Goal: Information Seeking & Learning: Learn about a topic

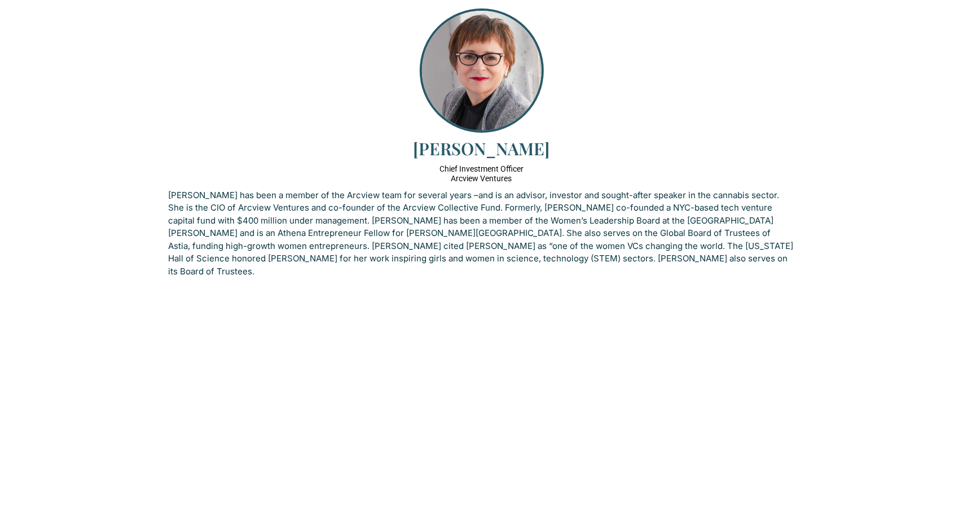
click at [430, 230] on p "[PERSON_NAME] has been a member of the Arcview team for several years –and is a…" at bounding box center [482, 233] width 626 height 89
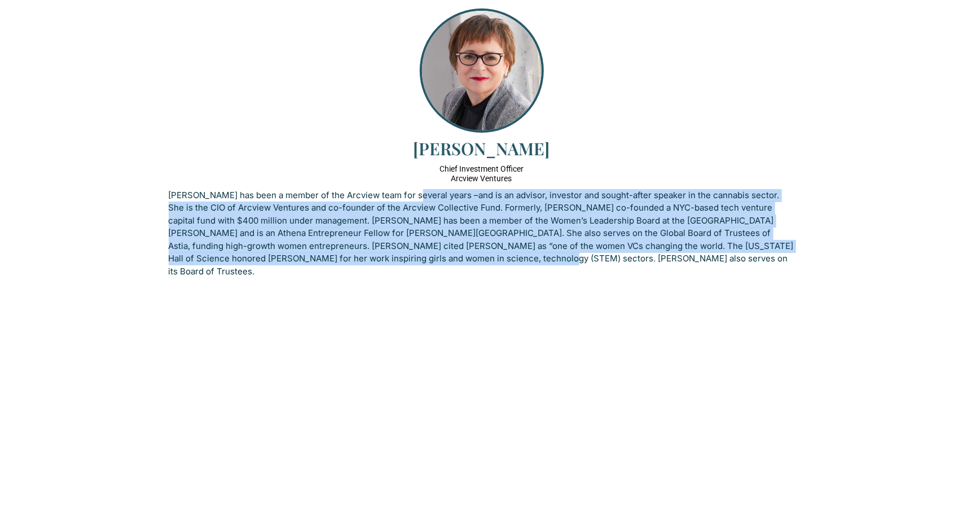
drag, startPoint x: 410, startPoint y: 196, endPoint x: 428, endPoint y: 255, distance: 61.8
click at [428, 255] on p "[PERSON_NAME] has been a member of the Arcview team for several years –and is a…" at bounding box center [482, 233] width 626 height 89
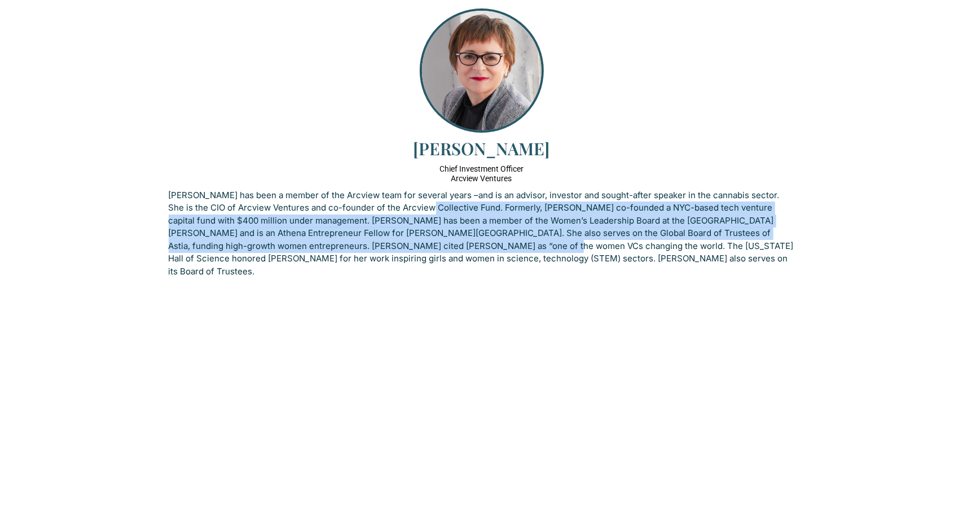
drag, startPoint x: 433, startPoint y: 239, endPoint x: 405, endPoint y: 198, distance: 49.1
click at [407, 201] on p "[PERSON_NAME] has been a member of the Arcview team for several years –and is a…" at bounding box center [482, 233] width 626 height 89
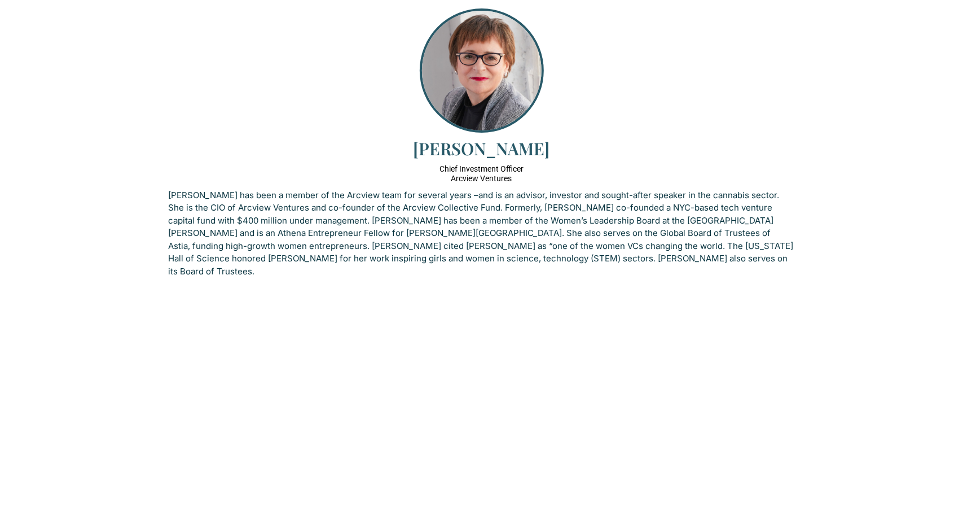
click at [405, 198] on p "[PERSON_NAME] has been a member of the Arcview team for several years –and is a…" at bounding box center [482, 233] width 626 height 89
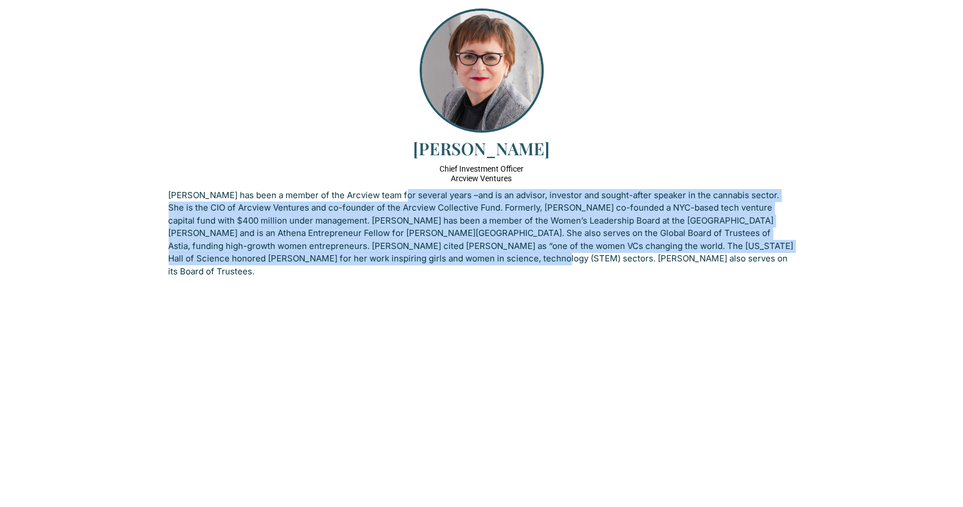
drag, startPoint x: 397, startPoint y: 196, endPoint x: 406, endPoint y: 257, distance: 61.7
click at [406, 257] on p "[PERSON_NAME] has been a member of the Arcview team for several years –and is a…" at bounding box center [482, 233] width 626 height 89
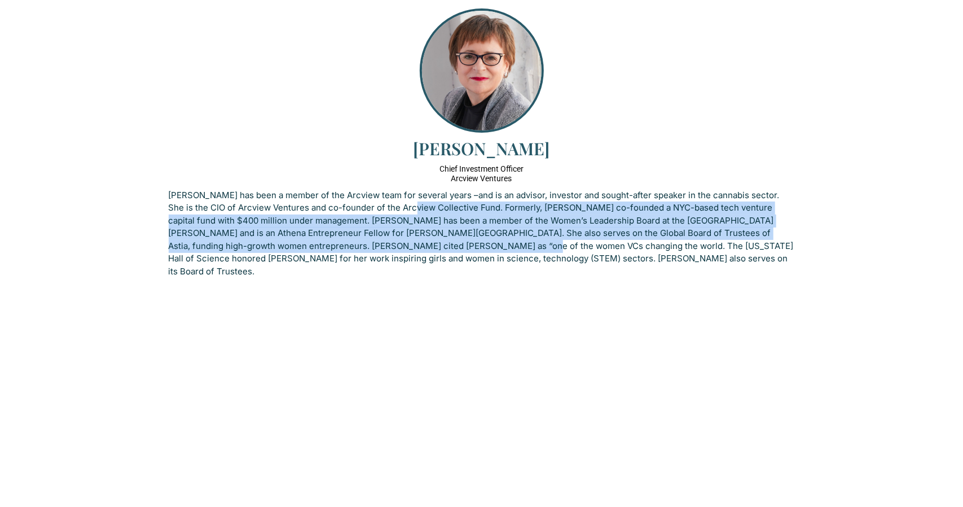
drag, startPoint x: 414, startPoint y: 232, endPoint x: 400, endPoint y: 206, distance: 29.5
click at [402, 208] on p "[PERSON_NAME] has been a member of the Arcview team for several years –and is a…" at bounding box center [482, 233] width 626 height 89
click at [400, 206] on p "[PERSON_NAME] has been a member of the Arcview team for several years –and is a…" at bounding box center [482, 233] width 626 height 89
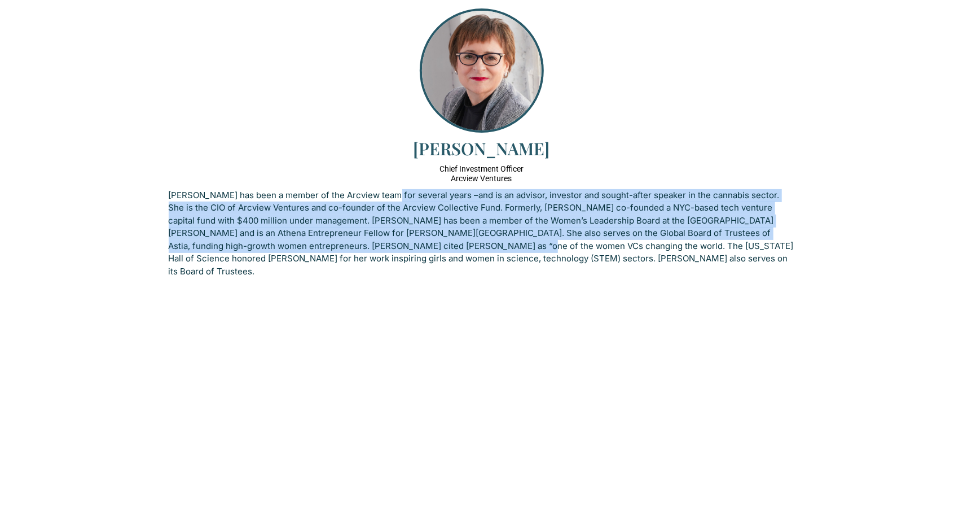
drag, startPoint x: 386, startPoint y: 197, endPoint x: 410, endPoint y: 249, distance: 56.8
click at [410, 249] on p "[PERSON_NAME] has been a member of the Arcview team for several years –and is a…" at bounding box center [482, 233] width 626 height 89
drag, startPoint x: 444, startPoint y: 243, endPoint x: 401, endPoint y: 188, distance: 70.3
click at [401, 188] on div "[PERSON_NAME] Chief Investment Officer Arcview Ventures [PERSON_NAME] has been …" at bounding box center [481, 146] width 643 height 292
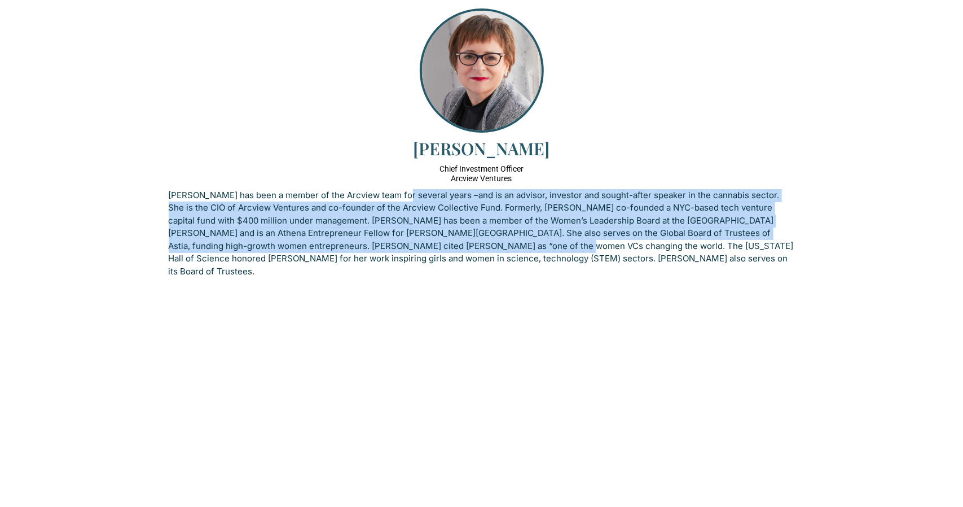
click at [400, 187] on div "[PERSON_NAME] Chief Investment Officer Arcview Ventures [PERSON_NAME] has been …" at bounding box center [481, 146] width 643 height 292
click at [395, 244] on p "[PERSON_NAME] has been a member of the Arcview team for several years –and is a…" at bounding box center [482, 233] width 626 height 89
click at [395, 245] on p "[PERSON_NAME] has been a member of the Arcview team for several years –and is a…" at bounding box center [482, 233] width 626 height 89
drag, startPoint x: 408, startPoint y: 247, endPoint x: 379, endPoint y: 197, distance: 57.7
click at [380, 197] on p "[PERSON_NAME] has been a member of the Arcview team for several years –and is a…" at bounding box center [482, 233] width 626 height 89
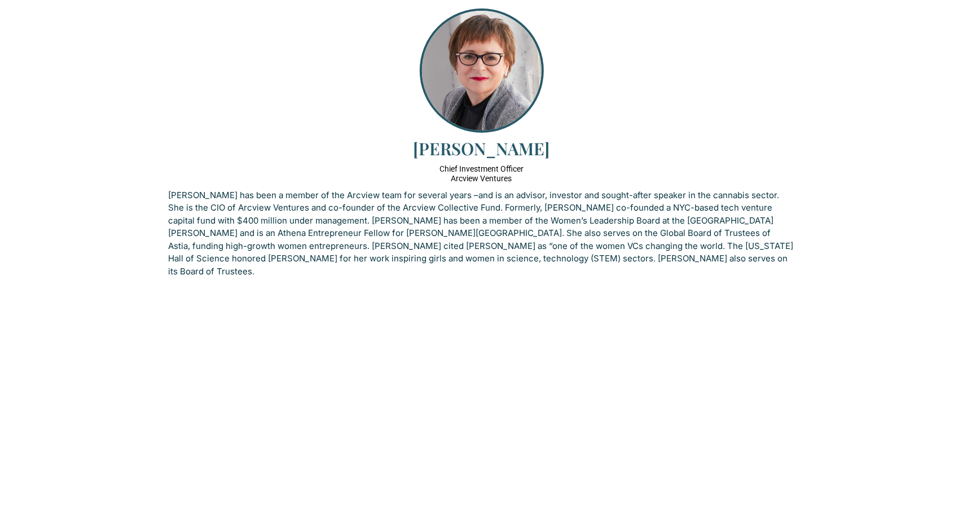
click at [379, 196] on p "[PERSON_NAME] has been a member of the Arcview team for several years –and is a…" at bounding box center [482, 233] width 626 height 89
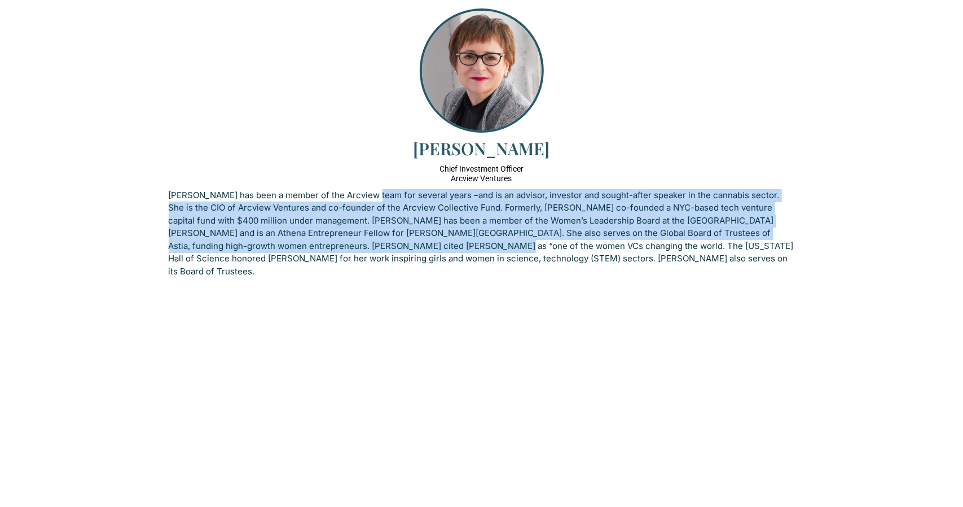
drag, startPoint x: 372, startPoint y: 208, endPoint x: 388, endPoint y: 266, distance: 60.2
click at [388, 266] on div "[PERSON_NAME] has been a member of the Arcview team for several years –and is a…" at bounding box center [482, 236] width 626 height 95
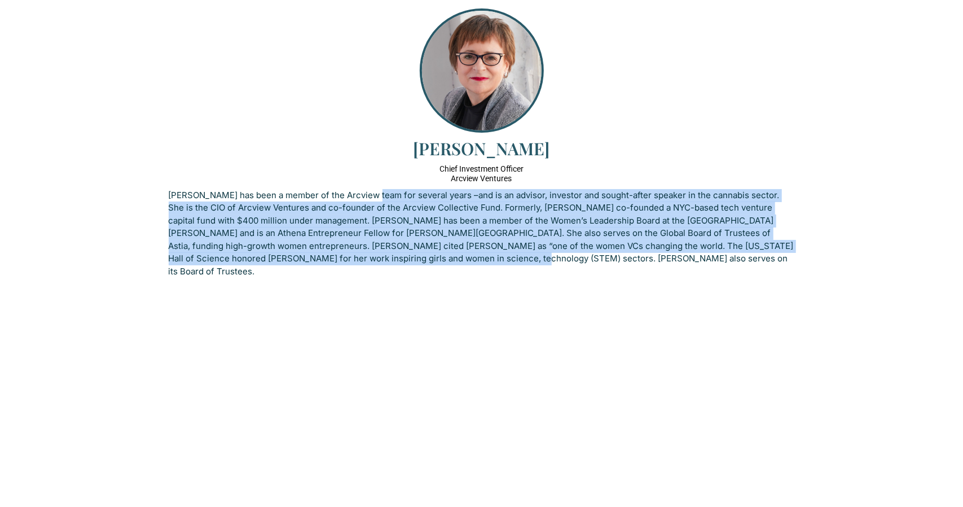
click at [388, 266] on div "[PERSON_NAME] has been a member of the Arcview team for several years –and is a…" at bounding box center [482, 236] width 626 height 95
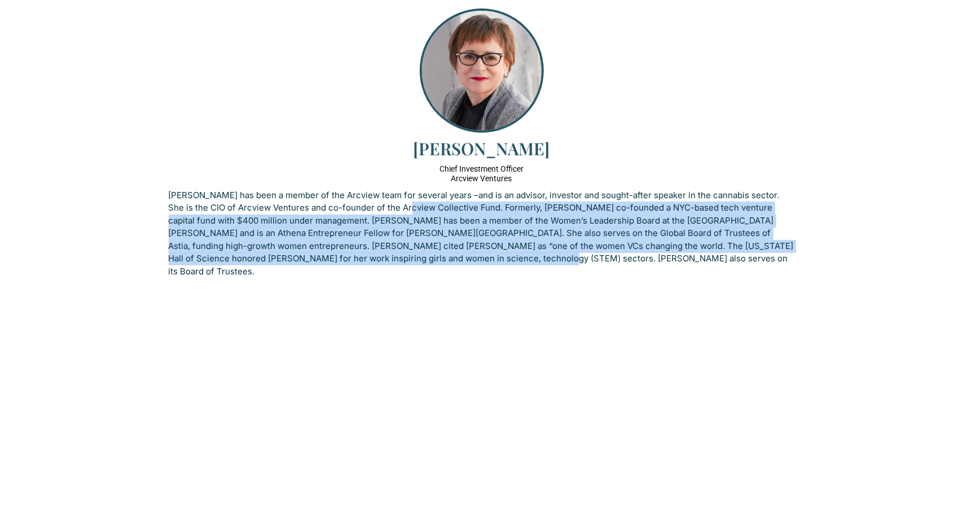
drag, startPoint x: 418, startPoint y: 249, endPoint x: 394, endPoint y: 200, distance: 54.2
click at [396, 201] on p "[PERSON_NAME] has been a member of the Arcview team for several years –and is a…" at bounding box center [482, 233] width 626 height 89
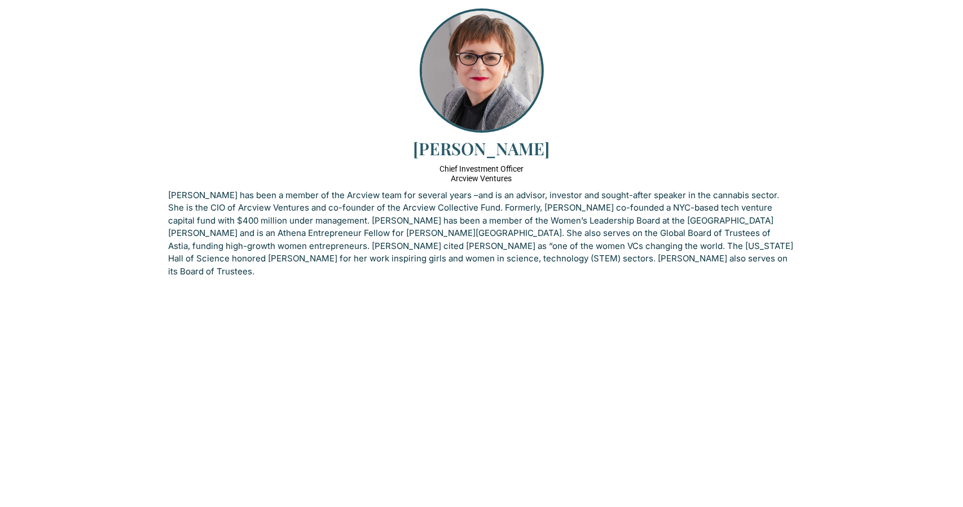
click at [394, 200] on p "[PERSON_NAME] has been a member of the Arcview team for several years –and is a…" at bounding box center [482, 233] width 626 height 89
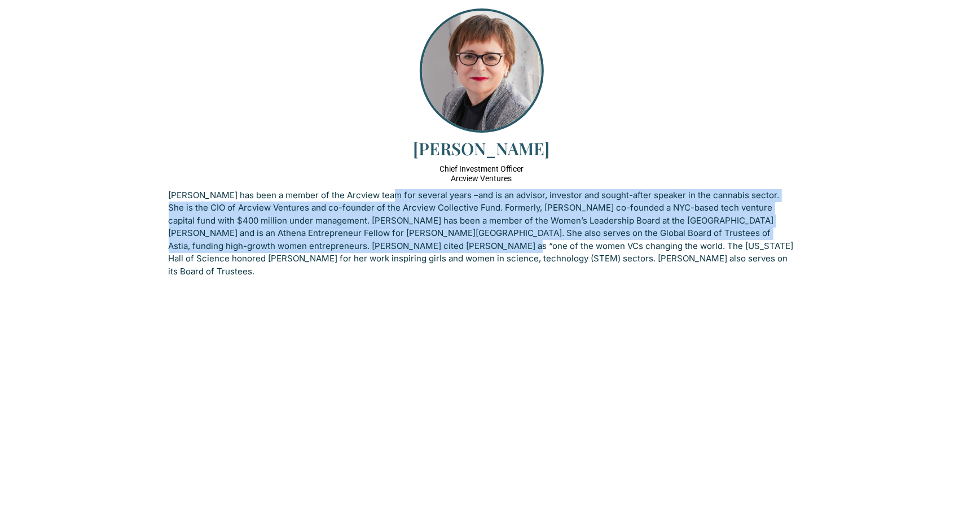
drag, startPoint x: 384, startPoint y: 208, endPoint x: 396, endPoint y: 254, distance: 47.9
click at [396, 253] on p "[PERSON_NAME] has been a member of the Arcview team for several years –and is a…" at bounding box center [482, 233] width 626 height 89
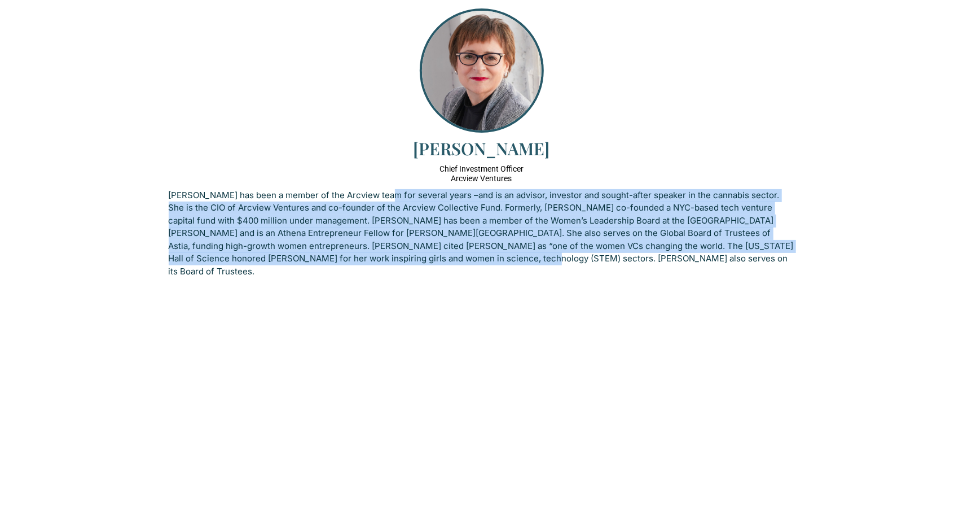
click at [396, 255] on p "[PERSON_NAME] has been a member of the Arcview team for several years –and is a…" at bounding box center [482, 233] width 626 height 89
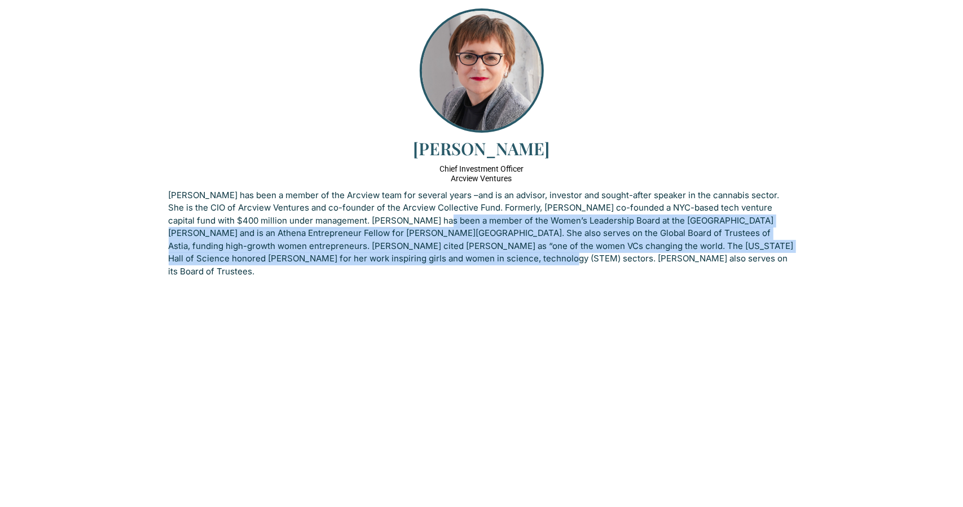
click at [403, 212] on p "[PERSON_NAME] has been a member of the Arcview team for several years –and is a…" at bounding box center [482, 233] width 626 height 89
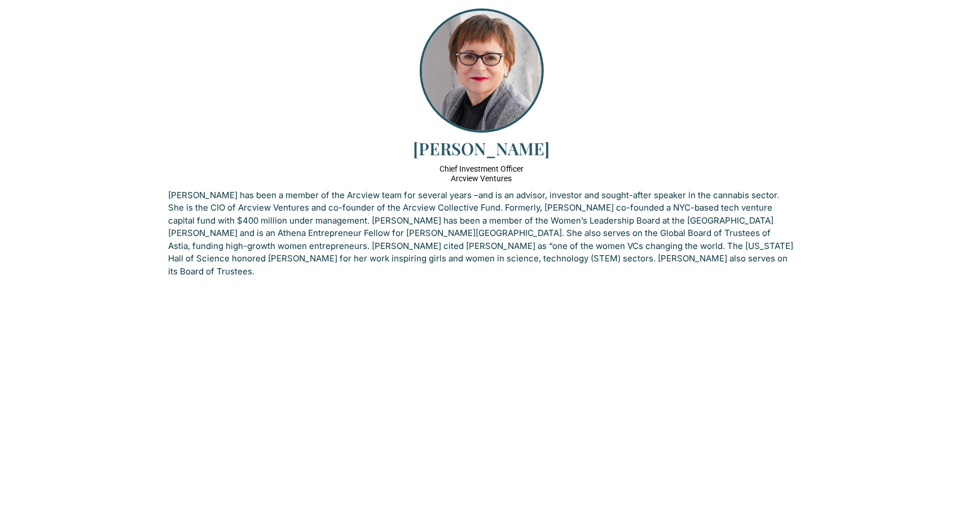
click at [399, 208] on p "[PERSON_NAME] has been a member of the Arcview team for several years –and is a…" at bounding box center [482, 233] width 626 height 89
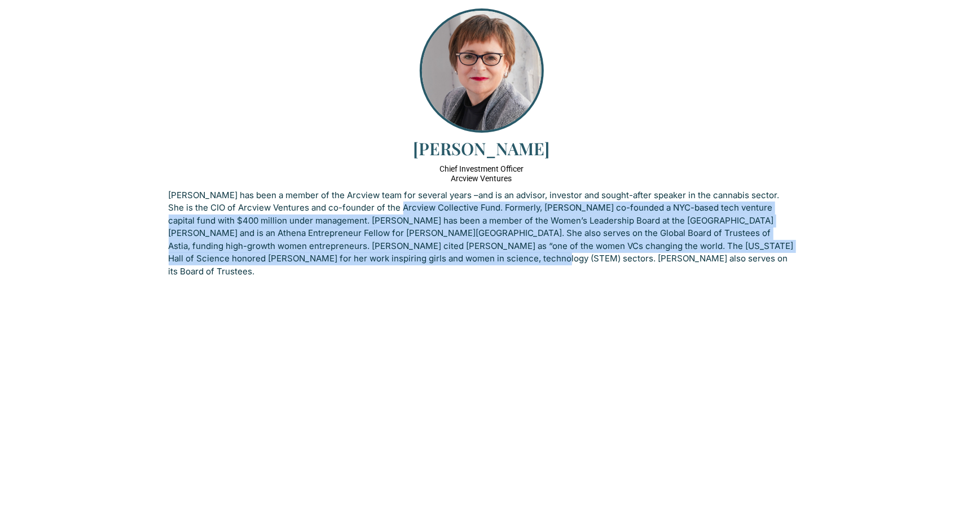
drag, startPoint x: 399, startPoint y: 239, endPoint x: 406, endPoint y: 265, distance: 26.8
click at [405, 260] on p "[PERSON_NAME] has been a member of the Arcview team for several years –and is a…" at bounding box center [482, 233] width 626 height 89
click at [406, 265] on div "[PERSON_NAME] has been a member of the Arcview team for several years –and is a…" at bounding box center [482, 236] width 626 height 95
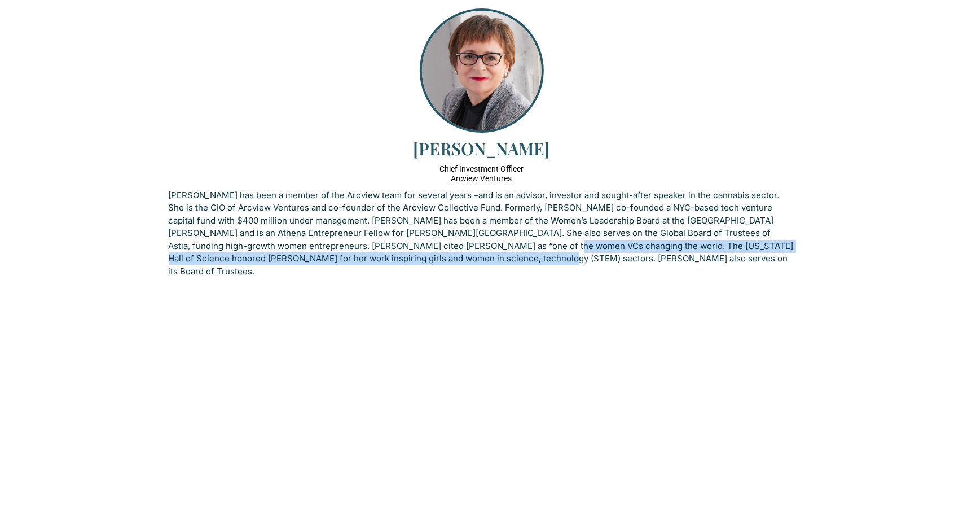
drag, startPoint x: 435, startPoint y: 247, endPoint x: 411, endPoint y: 209, distance: 44.4
click at [415, 214] on p "[PERSON_NAME] has been a member of the Arcview team for several years –and is a…" at bounding box center [482, 233] width 626 height 89
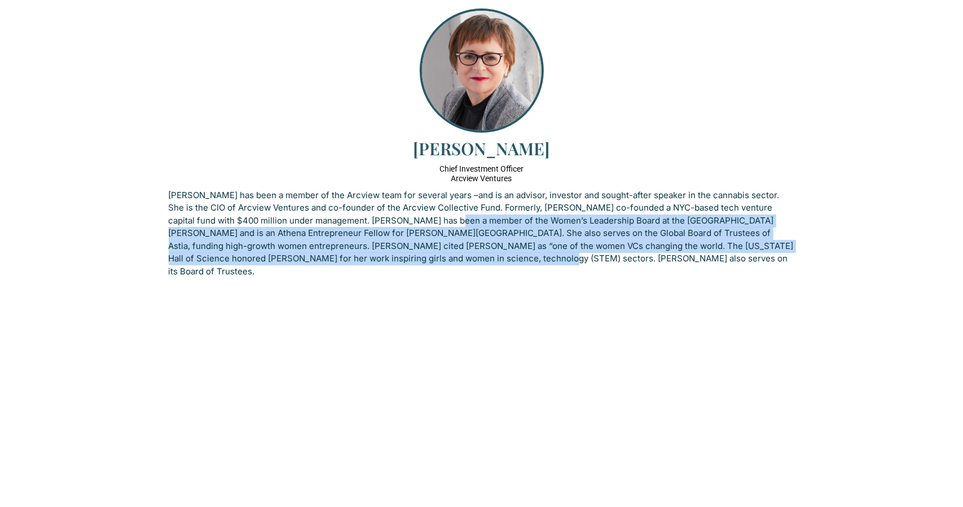
click at [411, 209] on p "[PERSON_NAME] has been a member of the Arcview team for several years –and is a…" at bounding box center [482, 233] width 626 height 89
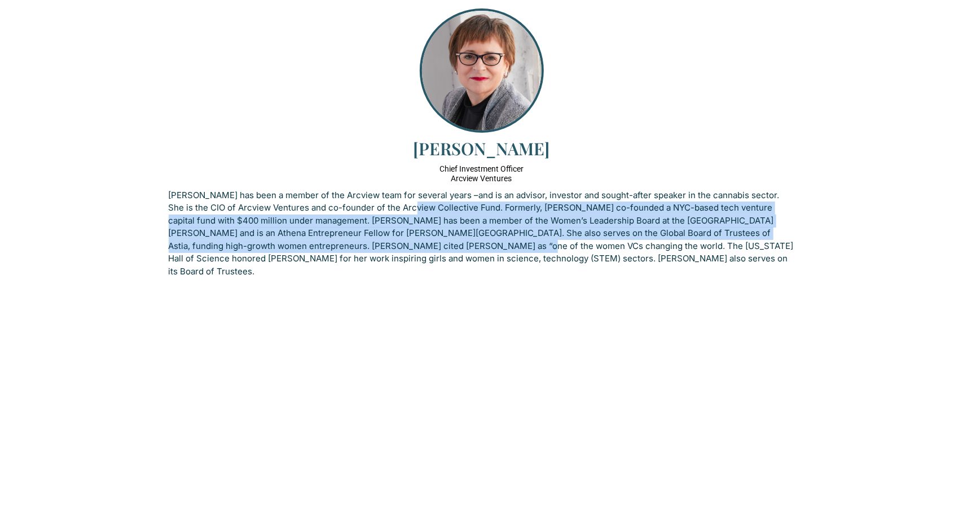
drag, startPoint x: 403, startPoint y: 206, endPoint x: 417, endPoint y: 260, distance: 56.0
click at [416, 258] on p "[PERSON_NAME] has been a member of the Arcview team for several years –and is a…" at bounding box center [482, 233] width 626 height 89
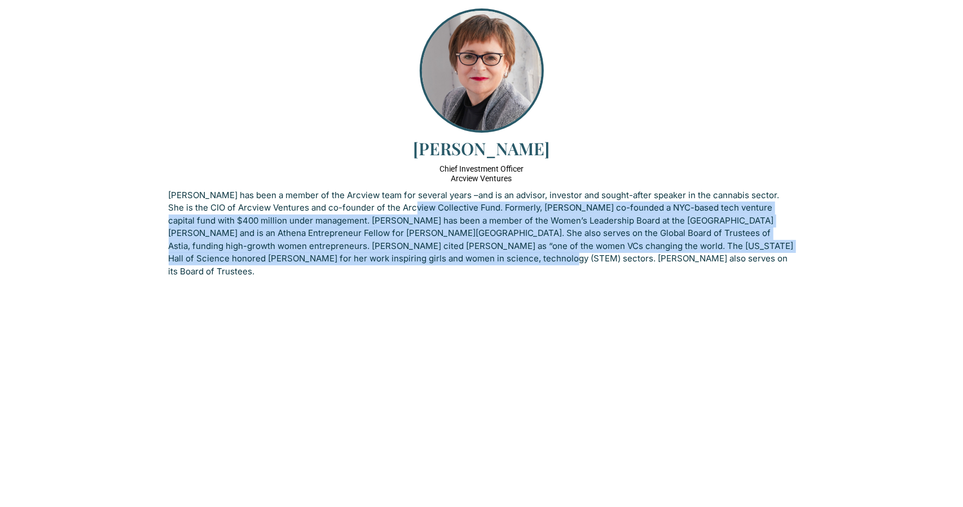
click at [417, 260] on p "[PERSON_NAME] has been a member of the Arcview team for several years –and is a…" at bounding box center [482, 233] width 626 height 89
drag, startPoint x: 445, startPoint y: 250, endPoint x: 420, endPoint y: 207, distance: 49.8
click at [422, 209] on p "[PERSON_NAME] has been a member of the Arcview team for several years –and is a…" at bounding box center [482, 233] width 626 height 89
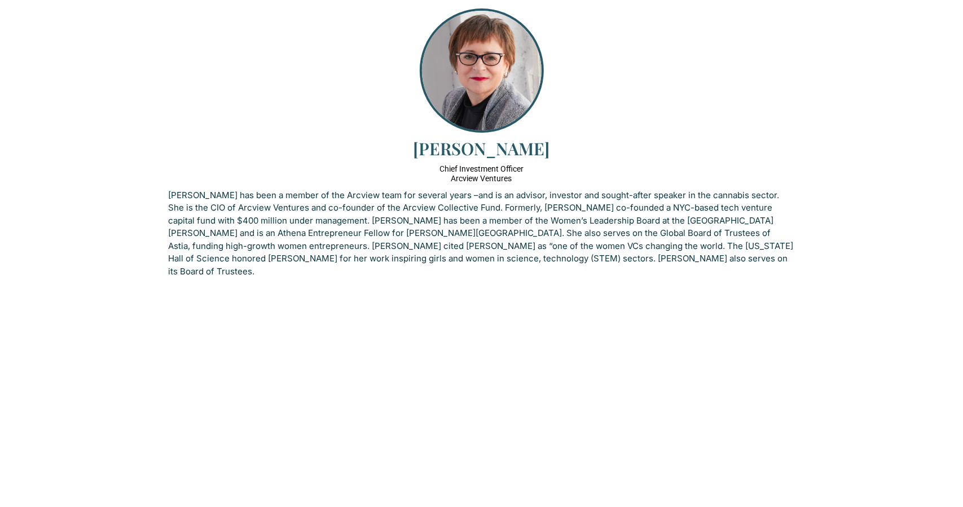
click at [414, 206] on p "[PERSON_NAME] has been a member of the Arcview team for several years –and is a…" at bounding box center [482, 233] width 626 height 89
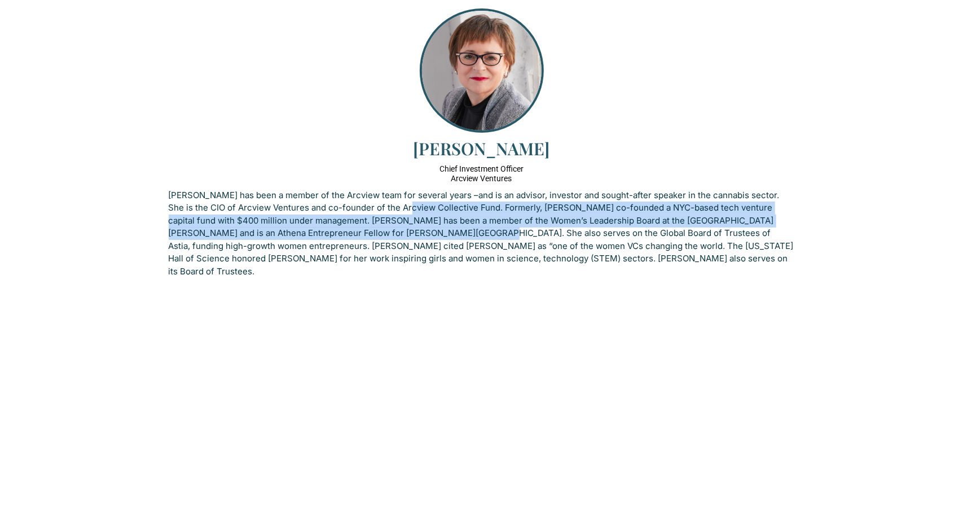
drag, startPoint x: 402, startPoint y: 207, endPoint x: 409, endPoint y: 243, distance: 36.8
click at [409, 242] on p "[PERSON_NAME] has been a member of the Arcview team for several years –and is a…" at bounding box center [482, 233] width 626 height 89
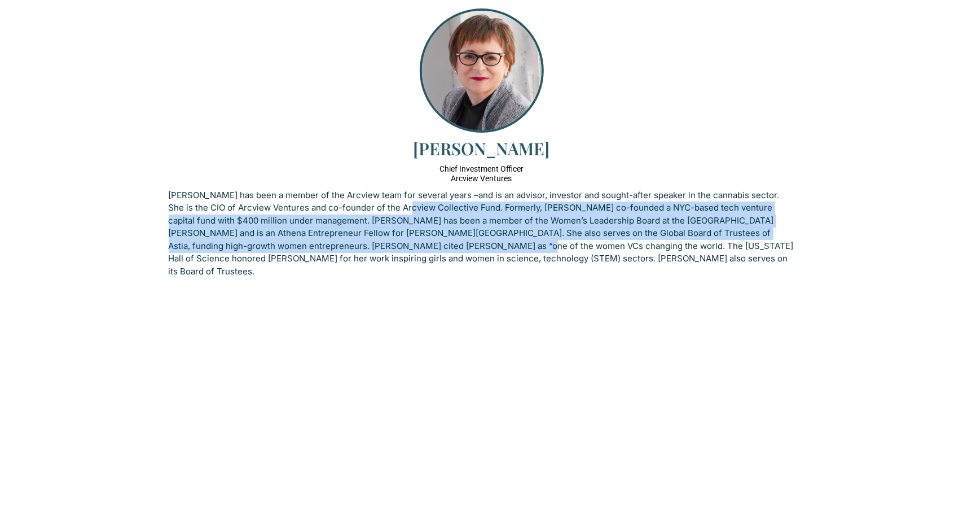
click at [410, 244] on p "[PERSON_NAME] has been a member of the Arcview team for several years –and is a…" at bounding box center [482, 233] width 626 height 89
drag, startPoint x: 458, startPoint y: 250, endPoint x: 427, endPoint y: 197, distance: 61.2
click at [429, 200] on p "[PERSON_NAME] has been a member of the Arcview team for several years –and is a…" at bounding box center [482, 233] width 626 height 89
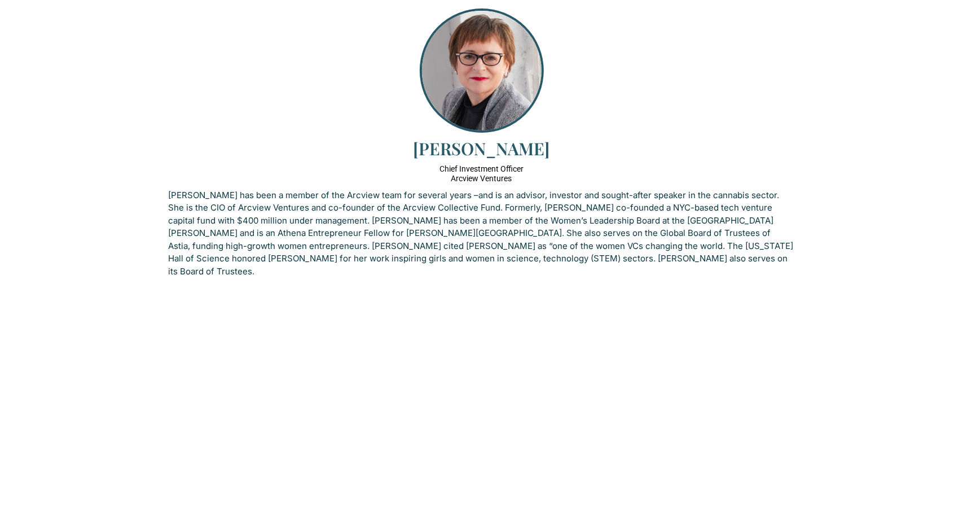
click at [427, 197] on p "[PERSON_NAME] has been a member of the Arcview team for several years –and is a…" at bounding box center [482, 233] width 626 height 89
drag, startPoint x: 420, startPoint y: 230, endPoint x: 429, endPoint y: 258, distance: 29.6
click at [429, 256] on p "[PERSON_NAME] has been a member of the Arcview team for several years –and is a…" at bounding box center [482, 233] width 626 height 89
click at [429, 258] on p "[PERSON_NAME] has been a member of the Arcview team for several years –and is a…" at bounding box center [482, 233] width 626 height 89
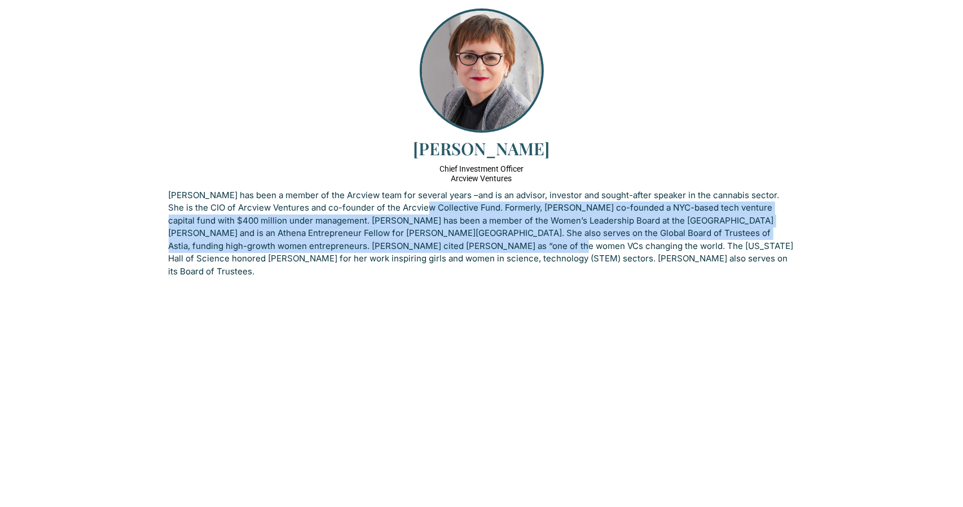
drag, startPoint x: 437, startPoint y: 242, endPoint x: 410, endPoint y: 199, distance: 50.7
click at [410, 199] on p "[PERSON_NAME] has been a member of the Arcview team for several years –and is a…" at bounding box center [482, 233] width 626 height 89
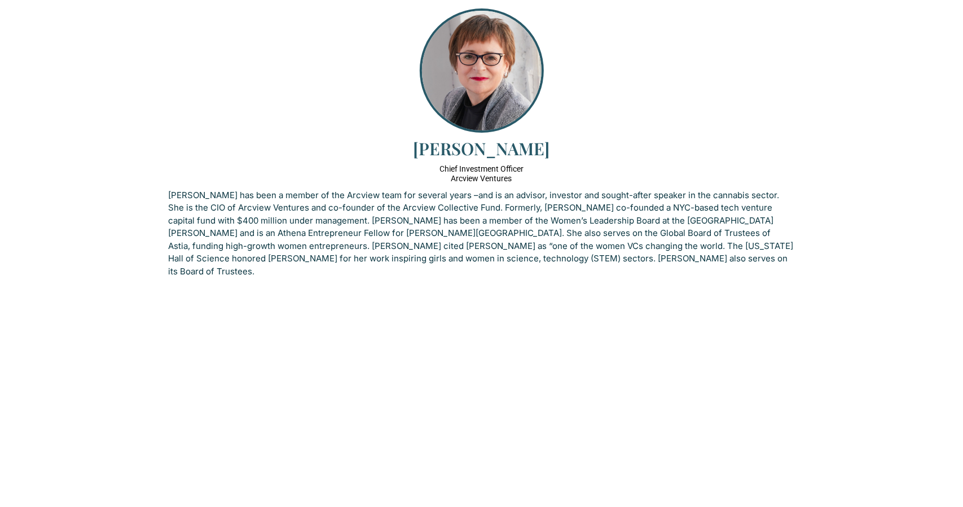
click at [406, 196] on p "[PERSON_NAME] has been a member of the Arcview team for several years –and is a…" at bounding box center [482, 233] width 626 height 89
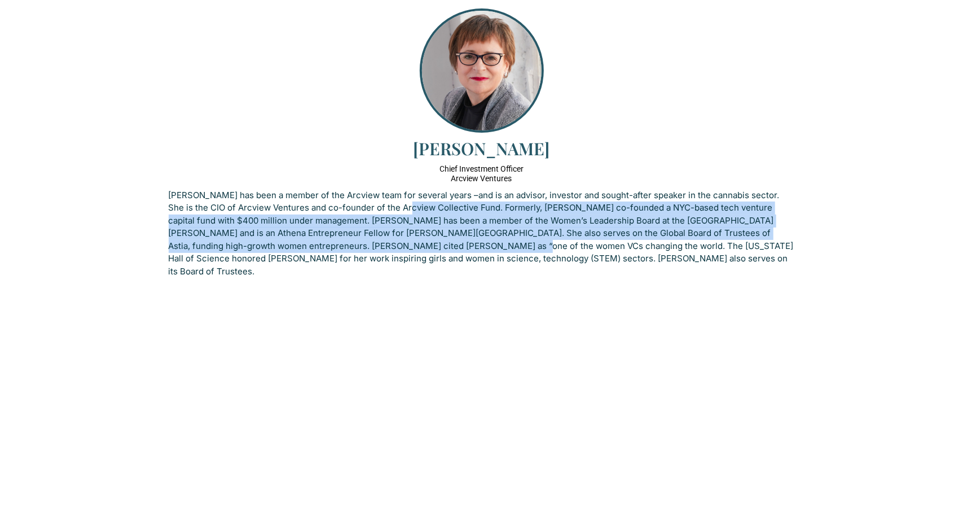
drag, startPoint x: 399, startPoint y: 225, endPoint x: 408, endPoint y: 263, distance: 39.5
click at [408, 263] on p "[PERSON_NAME] has been a member of the Arcview team for several years –and is a…" at bounding box center [482, 233] width 626 height 89
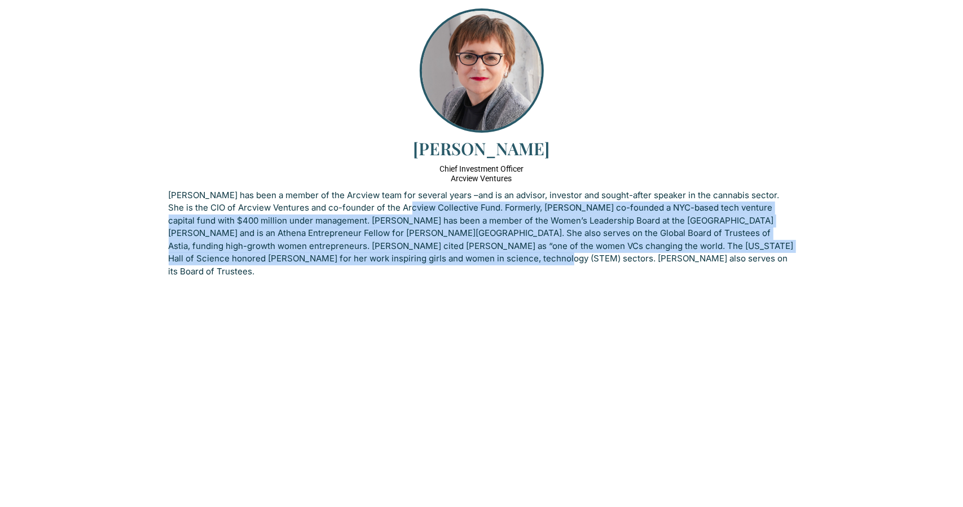
click at [408, 263] on p "[PERSON_NAME] has been a member of the Arcview team for several years –and is a…" at bounding box center [482, 233] width 626 height 89
